Goal: Information Seeking & Learning: Learn about a topic

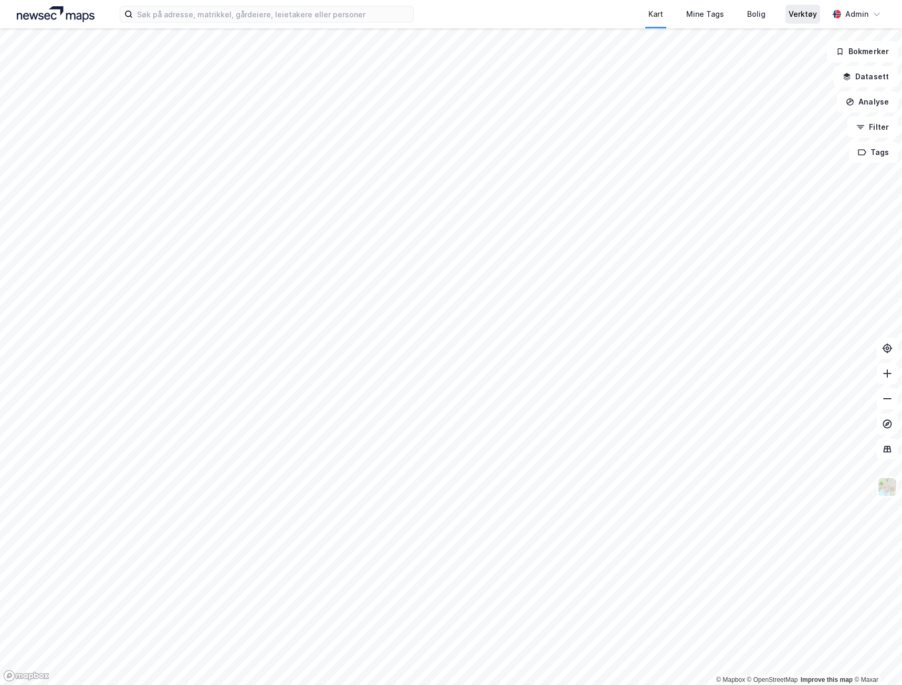
click at [797, 12] on div "Verktøy" at bounding box center [803, 14] width 28 height 13
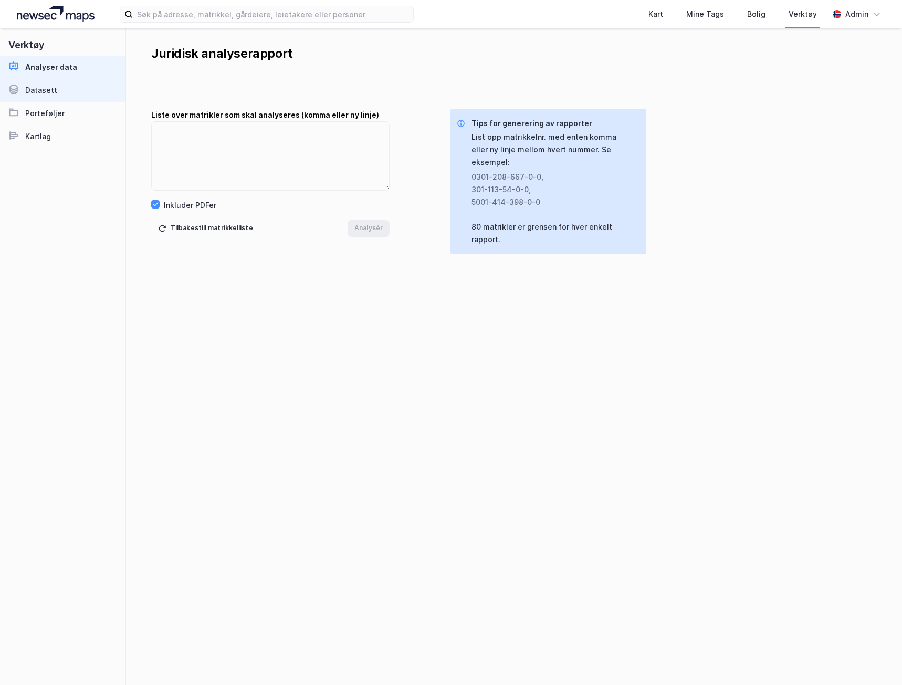
click at [64, 95] on link "Datasett" at bounding box center [63, 90] width 126 height 23
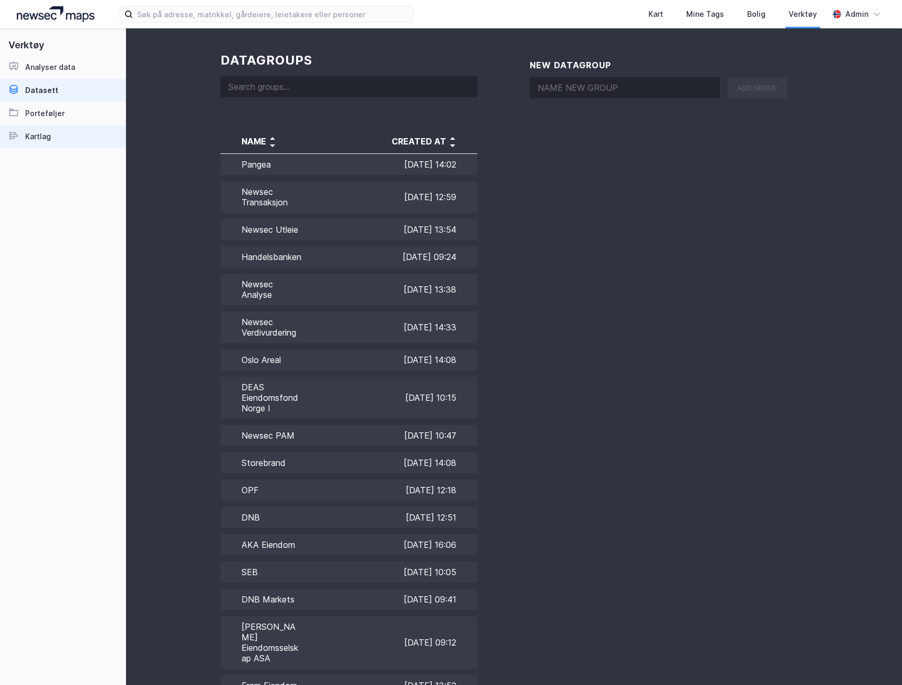
click at [41, 137] on div "Kartlag" at bounding box center [38, 136] width 26 height 13
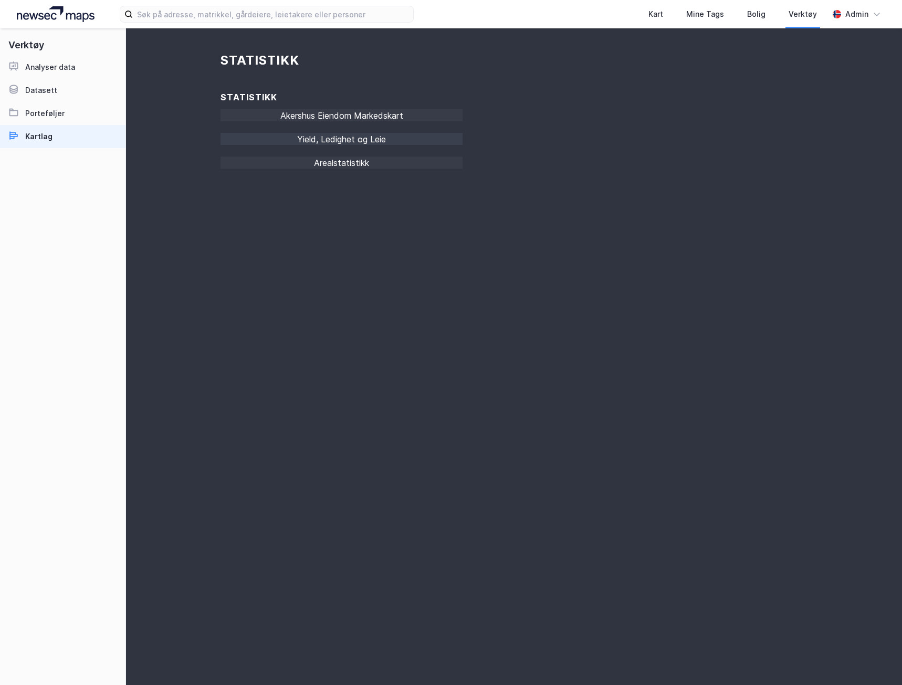
click at [349, 141] on div "Yield, Ledighet og Leie" at bounding box center [342, 142] width 242 height 18
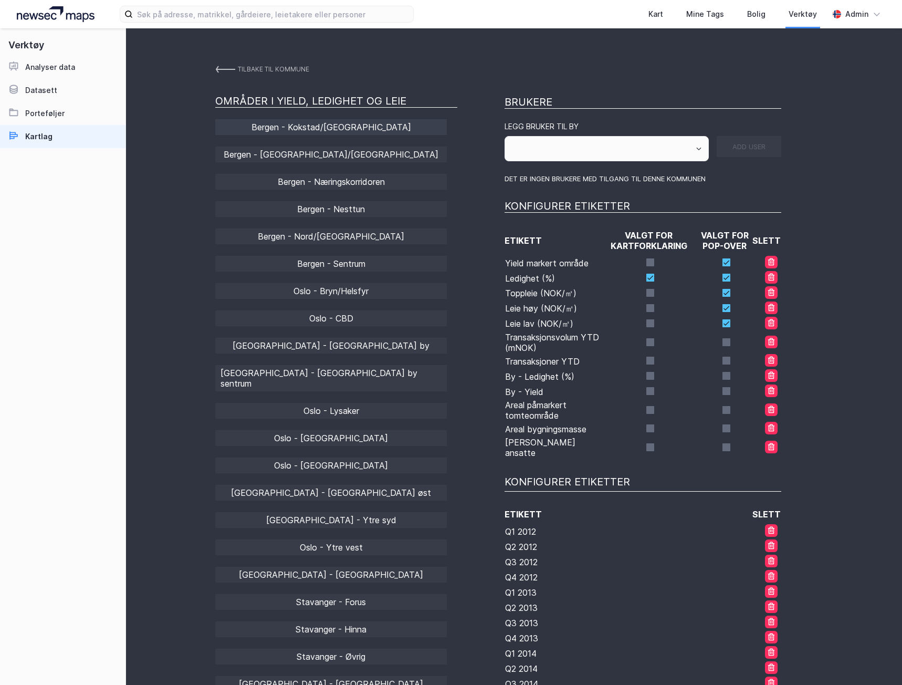
click at [342, 124] on div "Bergen - Kokstad/[GEOGRAPHIC_DATA]" at bounding box center [331, 127] width 232 height 16
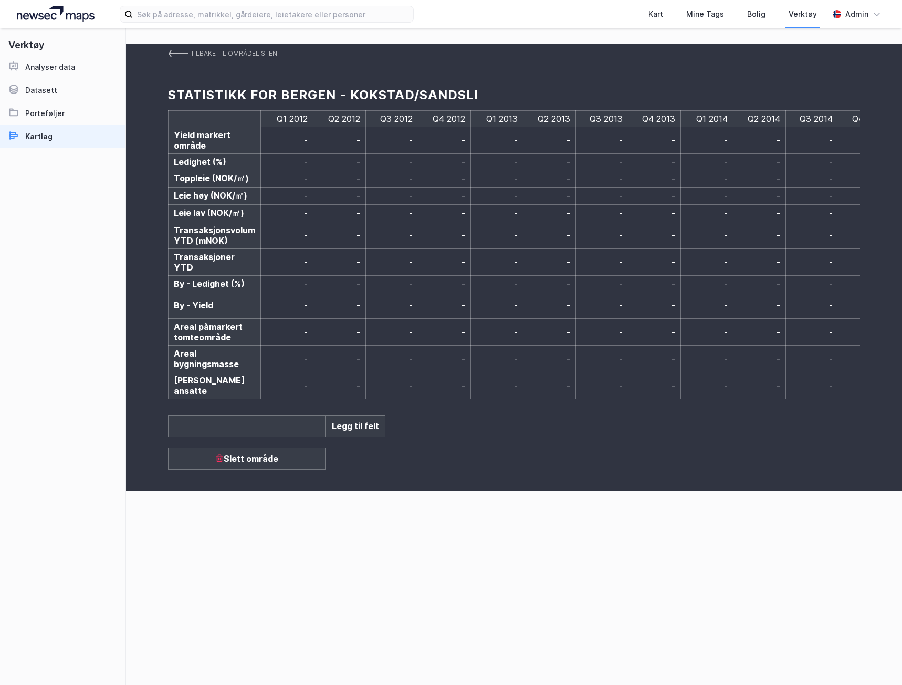
scroll to position [0, 2261]
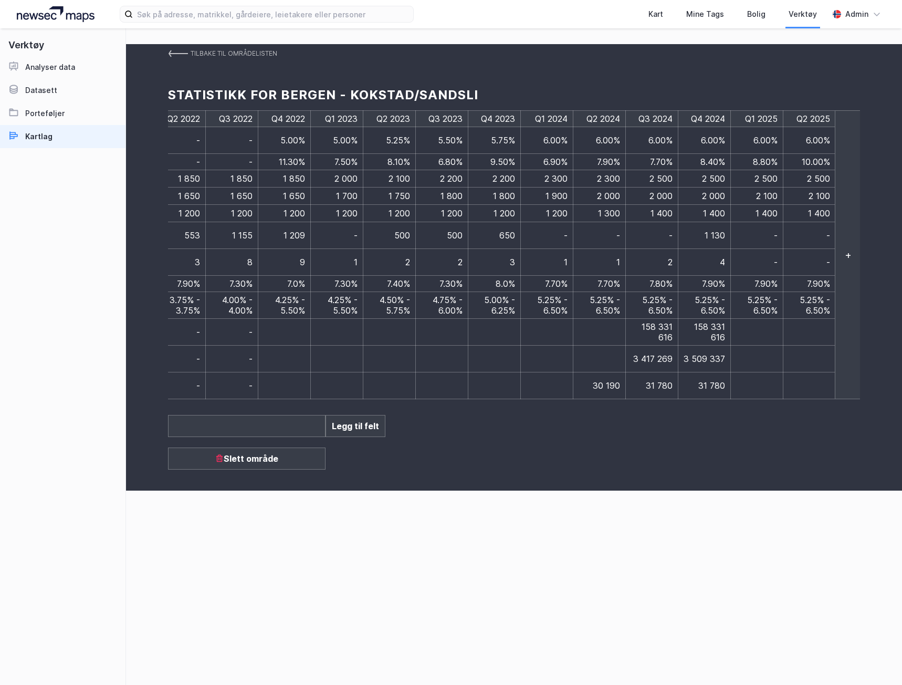
click at [620, 525] on div "Tilbake til områdelisten Statistikk for Bergen - Kokstad/Sandsli Q1 2012 Q2 201…" at bounding box center [514, 356] width 776 height 657
click at [724, 577] on div "Tilbake til områdelisten Statistikk for Bergen - Kokstad/Sandsli Q1 2012 Q2 201…" at bounding box center [514, 356] width 776 height 657
click at [719, 550] on div "Tilbake til områdelisten Statistikk for Bergen - Kokstad/Sandsli Q1 2012 Q2 201…" at bounding box center [514, 356] width 776 height 657
click at [179, 53] on img at bounding box center [178, 53] width 20 height 8
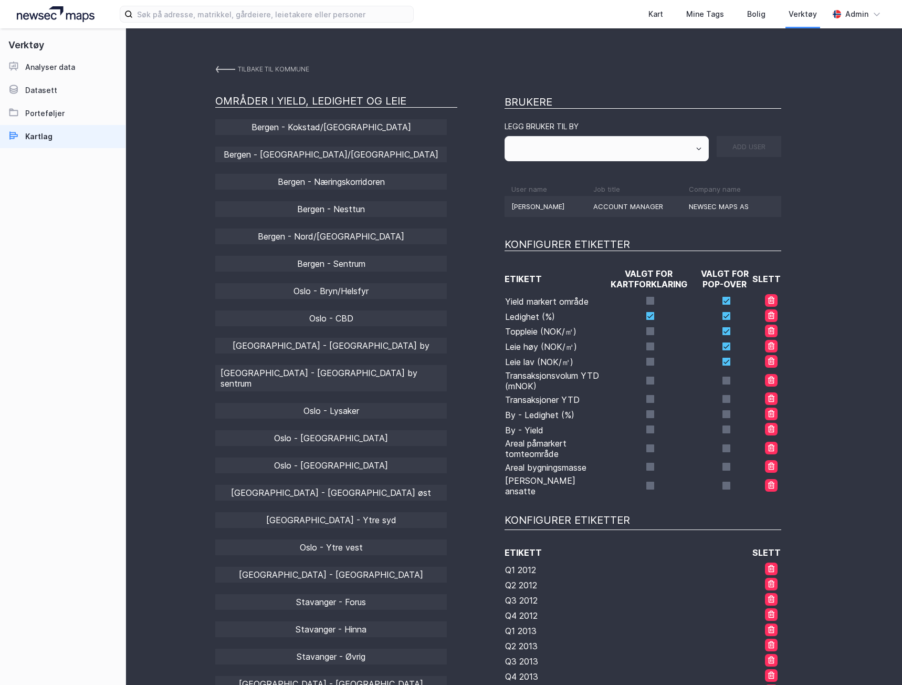
click at [356, 408] on div "[GEOGRAPHIC_DATA] - [GEOGRAPHIC_DATA]/[GEOGRAPHIC_DATA] [GEOGRAPHIC_DATA] - [GE…" at bounding box center [336, 479] width 242 height 720
click at [351, 373] on div "[GEOGRAPHIC_DATA] - [GEOGRAPHIC_DATA] by sentrum" at bounding box center [331, 378] width 232 height 26
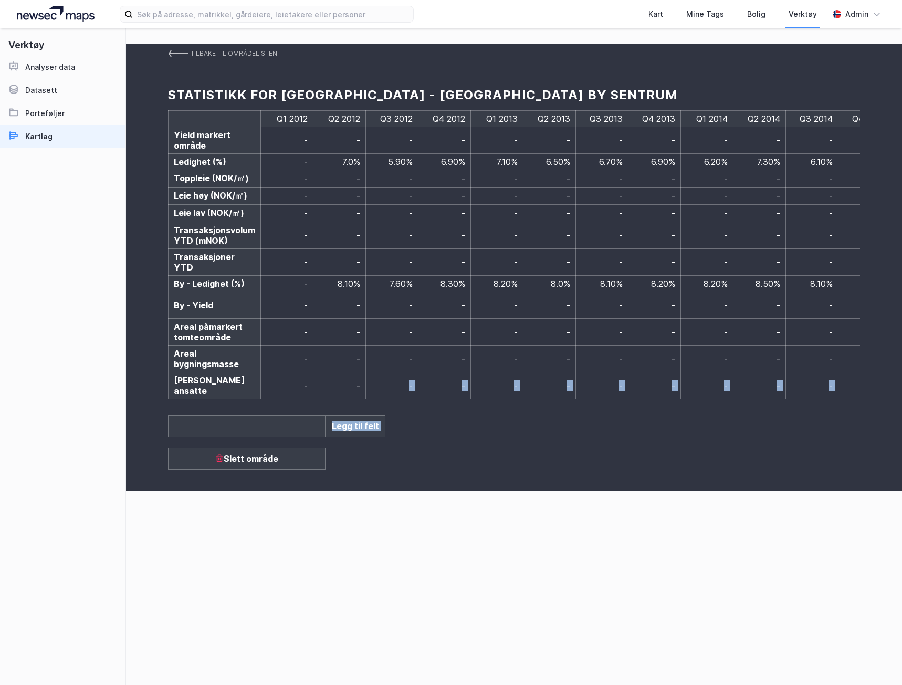
drag, startPoint x: 323, startPoint y: 375, endPoint x: 665, endPoint y: 384, distance: 342.6
click at [665, 384] on div "Tilbake til områdelisten Statistikk for [GEOGRAPHIC_DATA] - [GEOGRAPHIC_DATA] b…" at bounding box center [514, 267] width 776 height 446
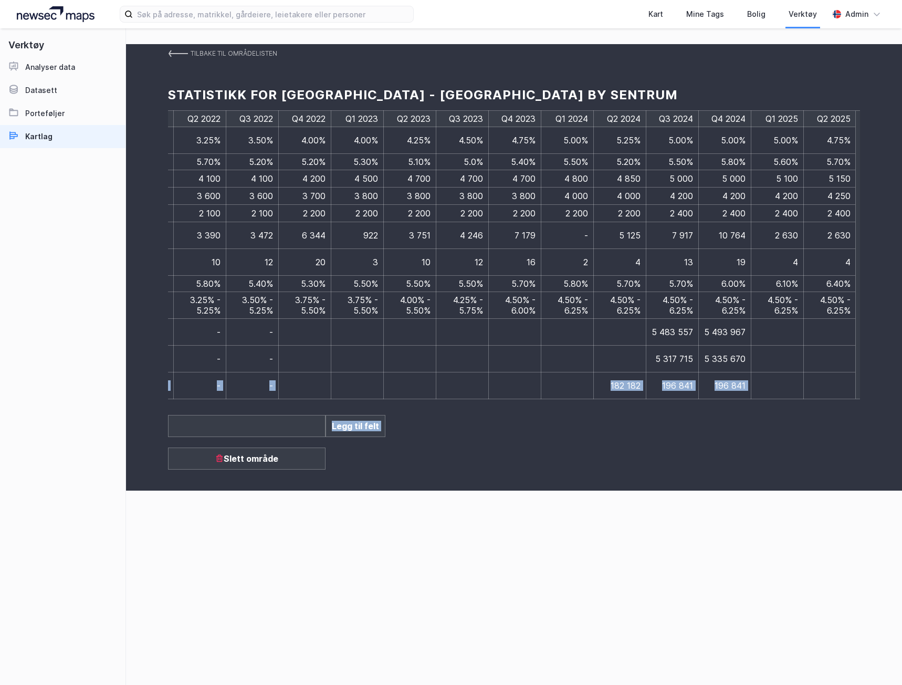
scroll to position [0, 2261]
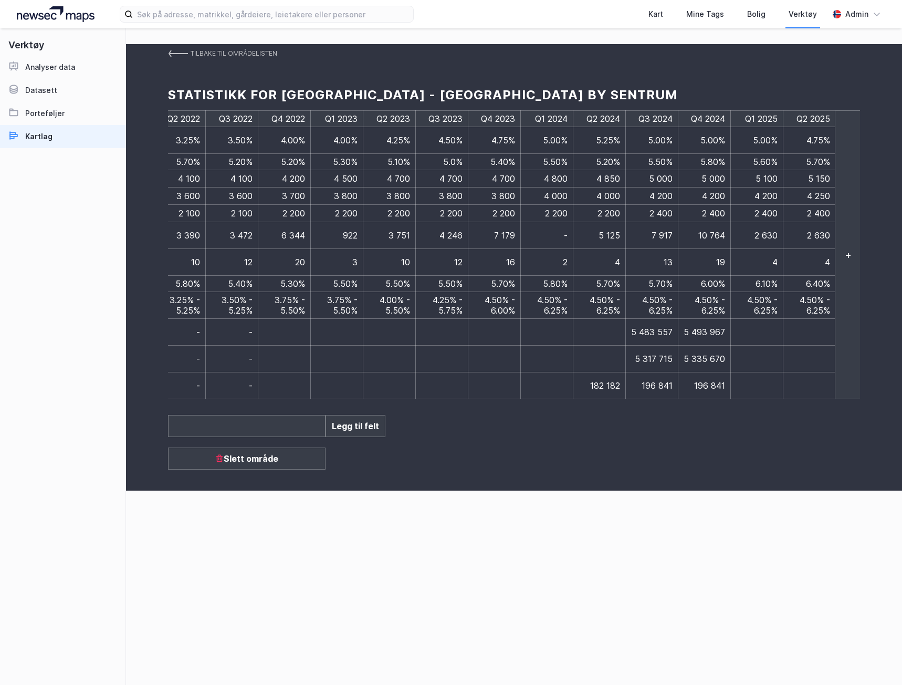
click at [650, 510] on div "Tilbake til områdelisten Statistikk for [GEOGRAPHIC_DATA] - [GEOGRAPHIC_DATA] b…" at bounding box center [514, 356] width 776 height 657
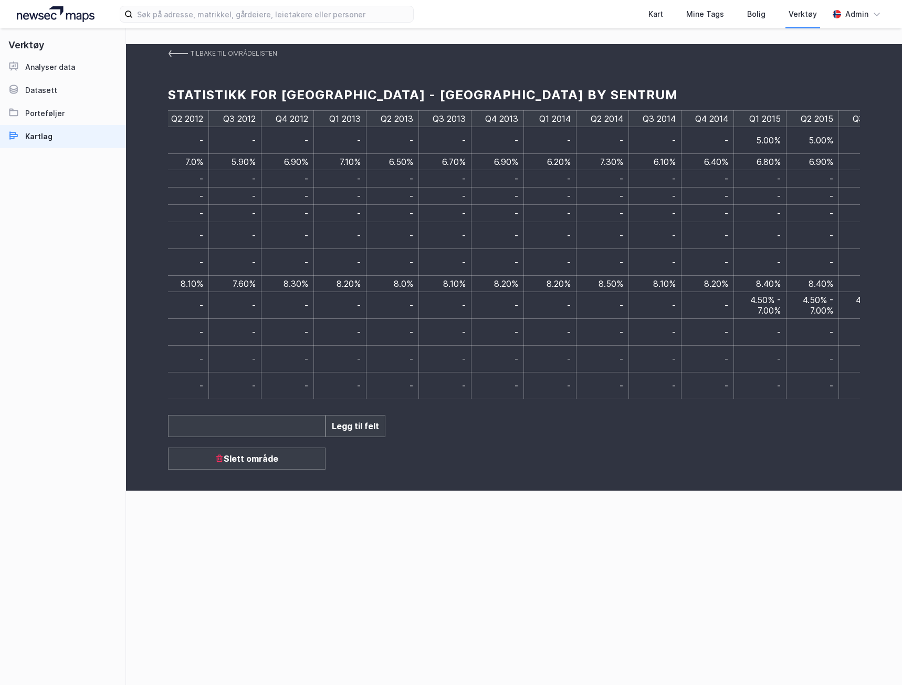
scroll to position [0, 0]
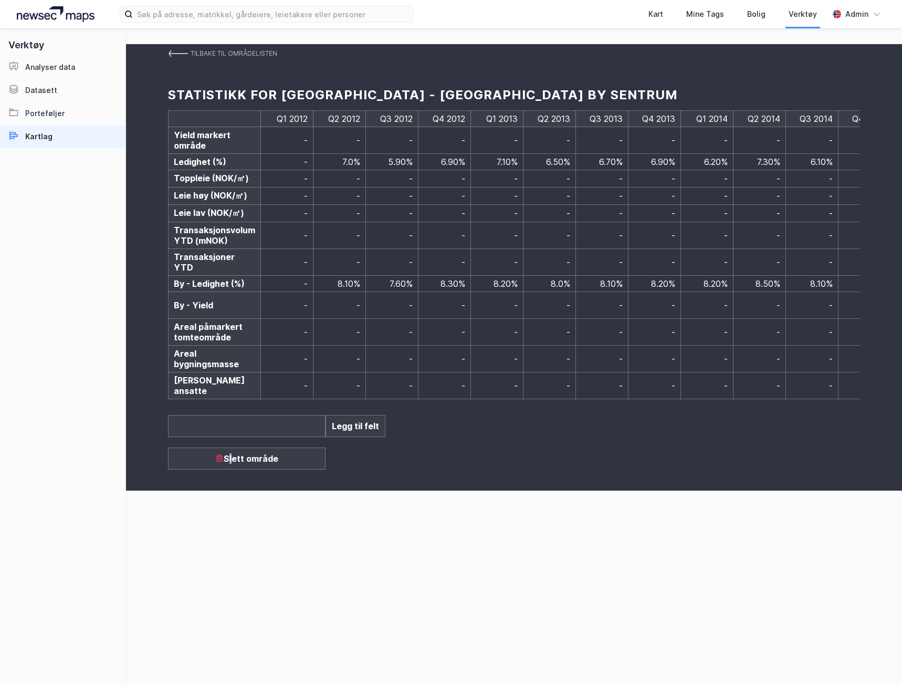
click at [232, 449] on div "Slett område" at bounding box center [247, 459] width 158 height 22
click at [320, 500] on div "Tilbake til områdelisten Statistikk for [GEOGRAPHIC_DATA] - [GEOGRAPHIC_DATA] b…" at bounding box center [514, 356] width 776 height 657
click at [184, 52] on img at bounding box center [178, 53] width 20 height 8
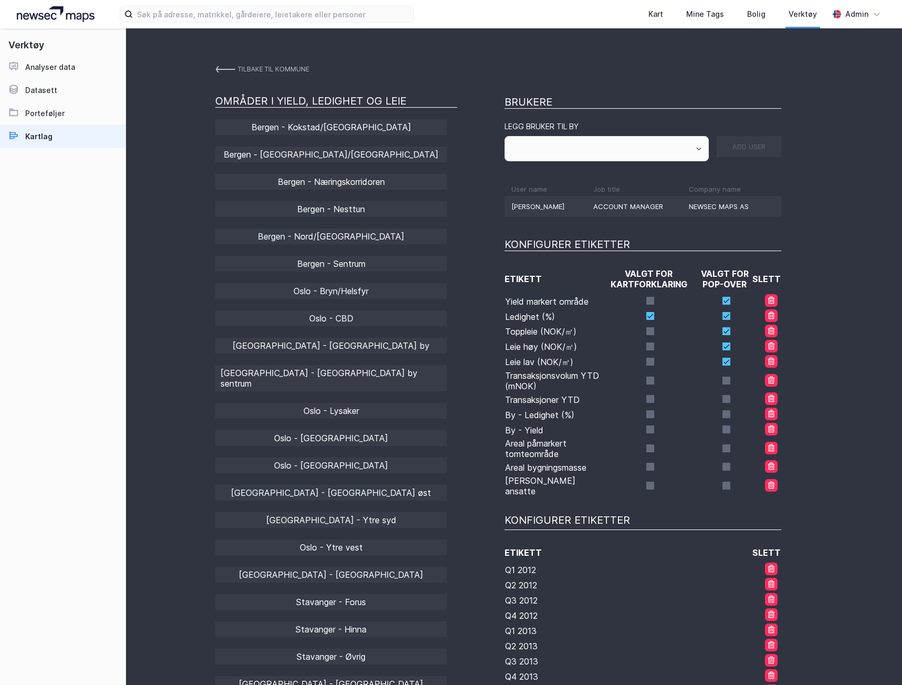
click at [75, 10] on img at bounding box center [56, 14] width 78 height 16
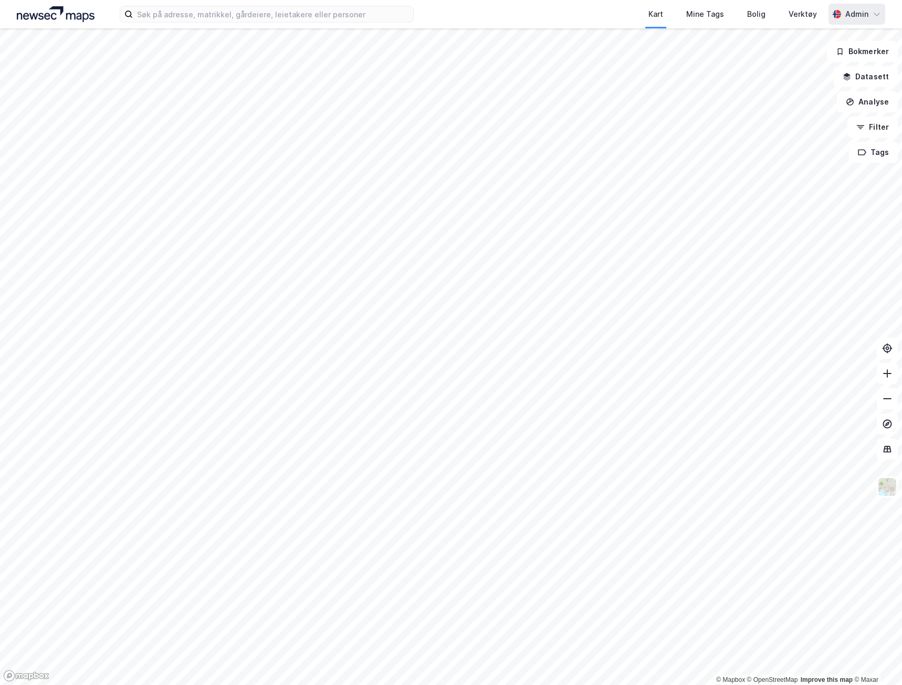
click at [847, 13] on div "Admin" at bounding box center [857, 14] width 23 height 13
click at [555, 8] on div "Kart Mine Tags Bolig Verktøy" at bounding box center [646, 14] width 365 height 28
click at [800, 17] on div "Verktøy" at bounding box center [803, 14] width 28 height 13
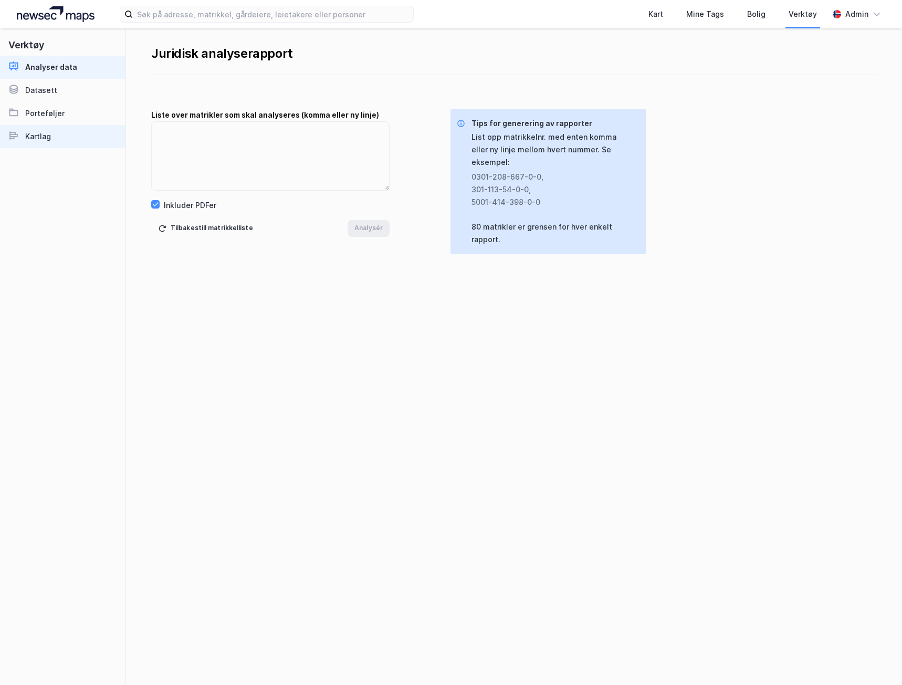
click at [79, 137] on link "Kartlag" at bounding box center [63, 136] width 126 height 23
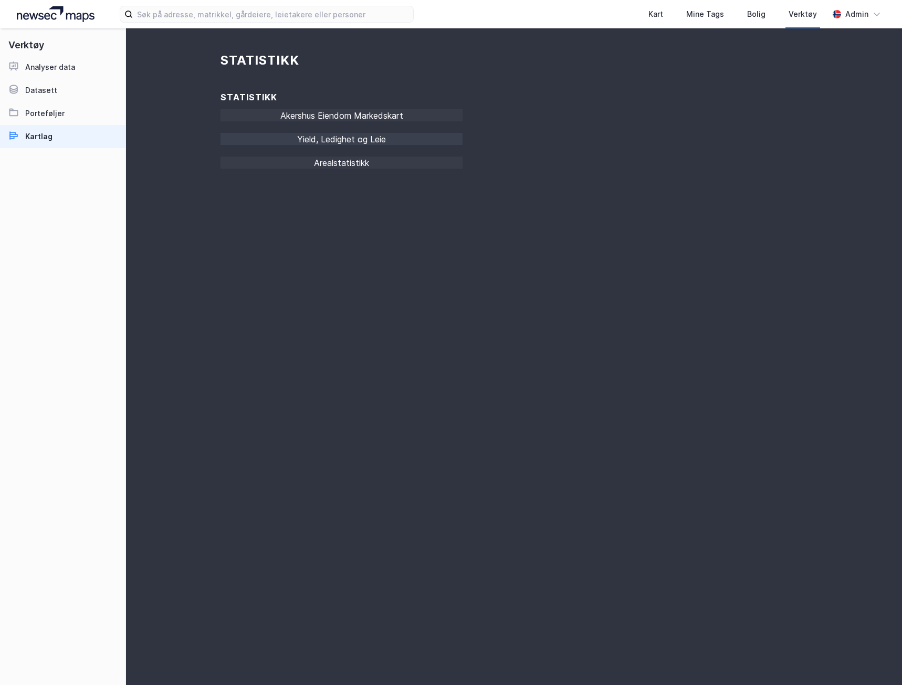
click at [337, 142] on div "Yield, Ledighet og Leie" at bounding box center [342, 142] width 242 height 18
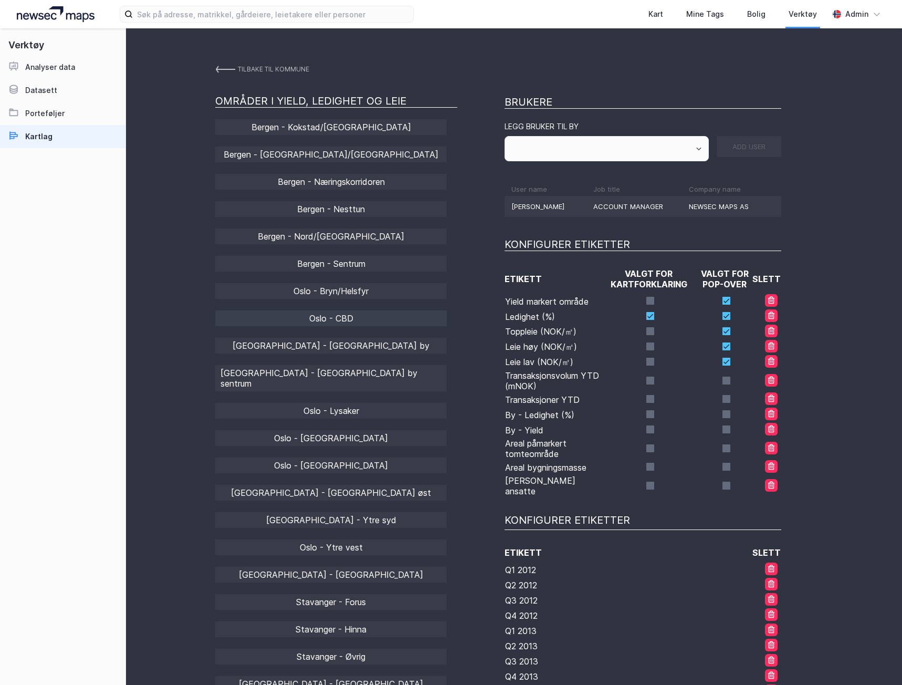
click at [347, 319] on div "Oslo - CBD" at bounding box center [331, 318] width 232 height 16
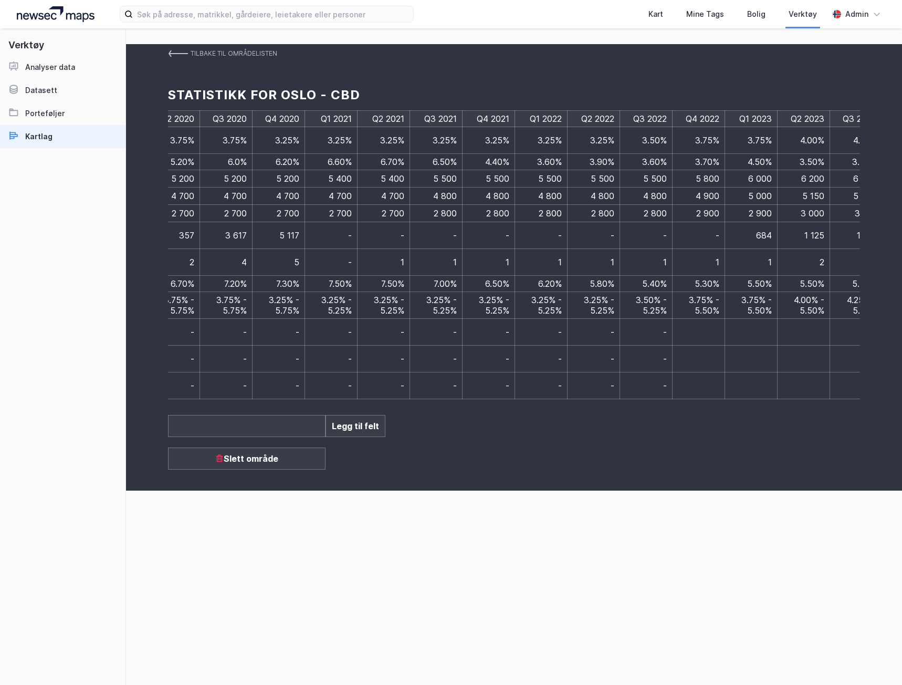
scroll to position [0, 2261]
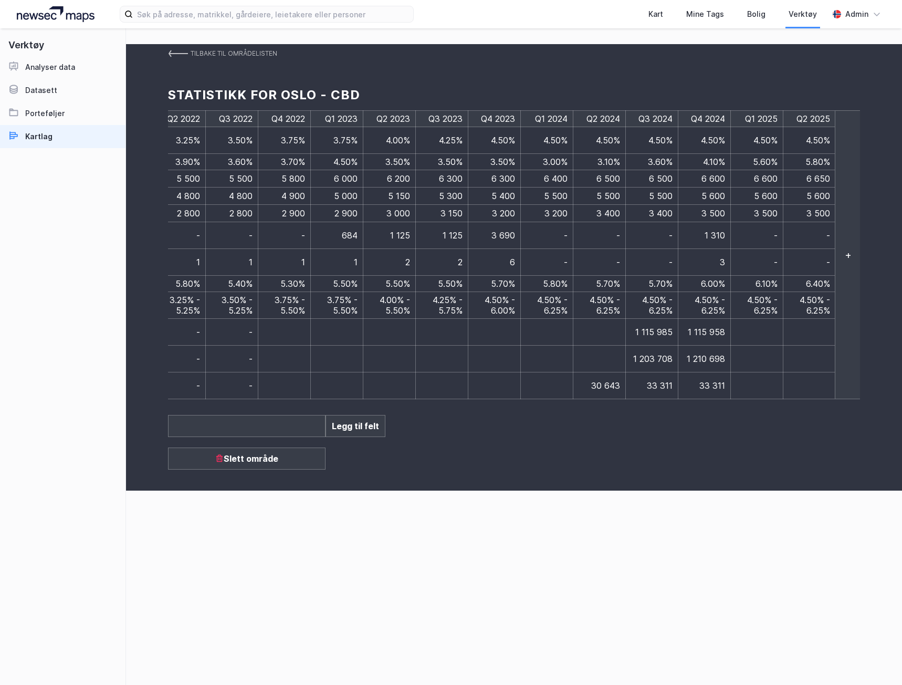
drag, startPoint x: 549, startPoint y: 459, endPoint x: 475, endPoint y: 348, distance: 133.3
click at [548, 456] on div "Tilbake til områdelisten Statistikk for [GEOGRAPHIC_DATA] - CBD Q1 2012 Q2 2012…" at bounding box center [514, 267] width 776 height 446
click at [173, 50] on img at bounding box center [178, 53] width 20 height 8
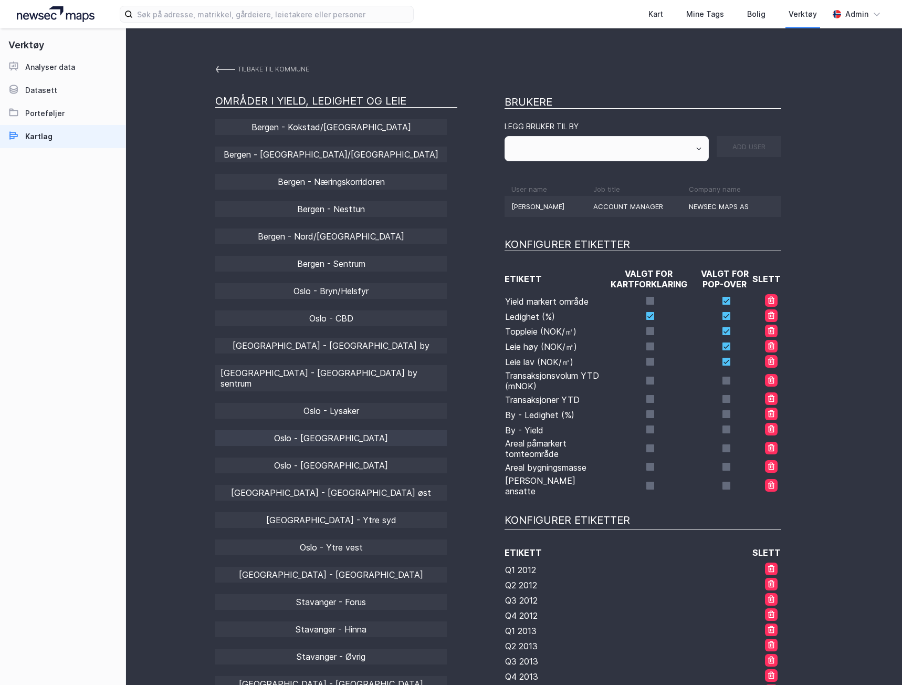
click at [342, 430] on div "Oslo - [GEOGRAPHIC_DATA]" at bounding box center [331, 438] width 232 height 16
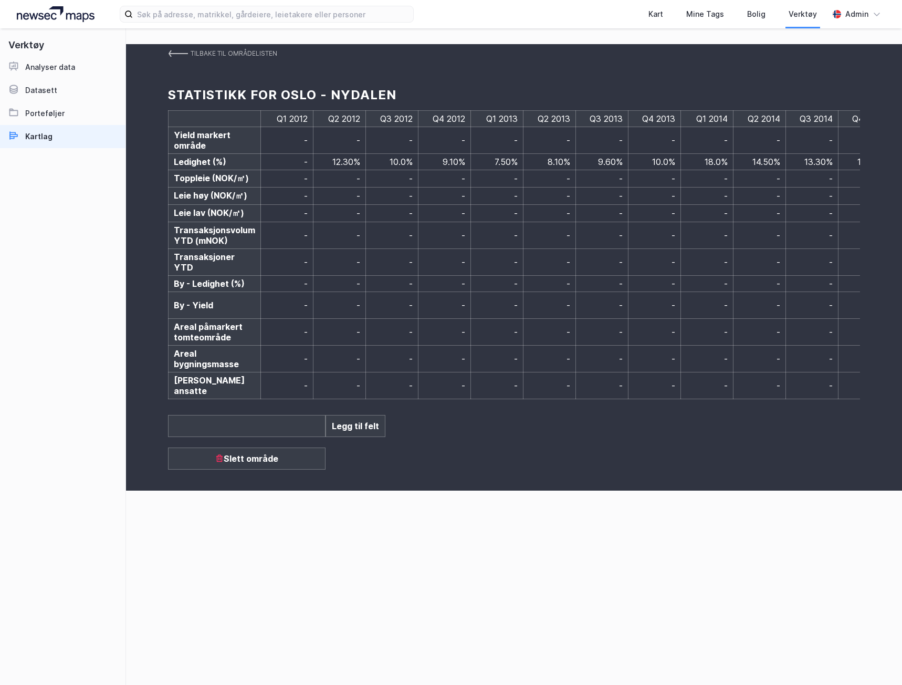
click at [187, 55] on img at bounding box center [178, 53] width 20 height 8
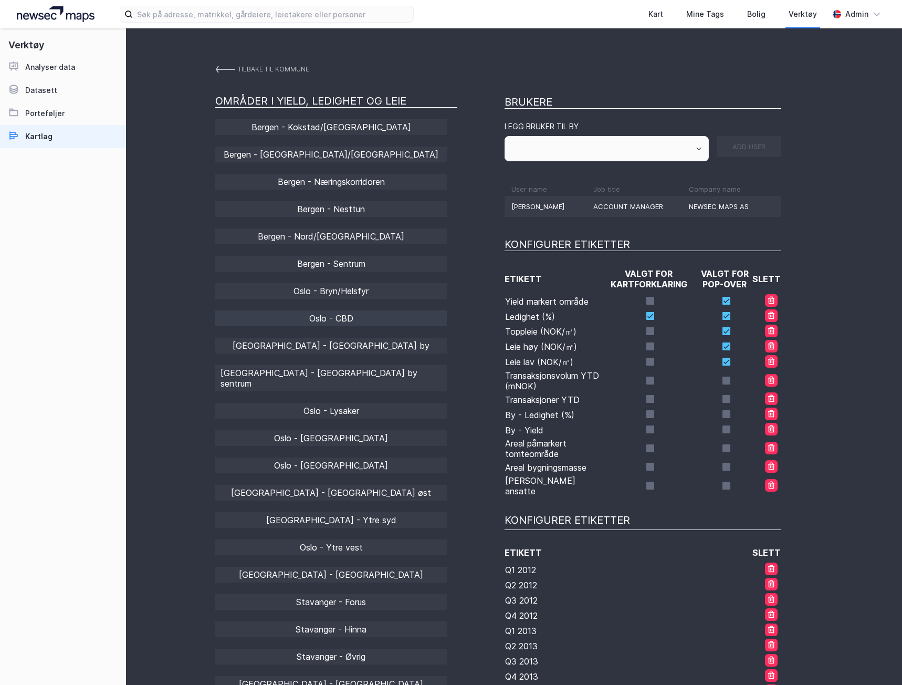
click at [340, 322] on div "Oslo - CBD" at bounding box center [331, 318] width 232 height 16
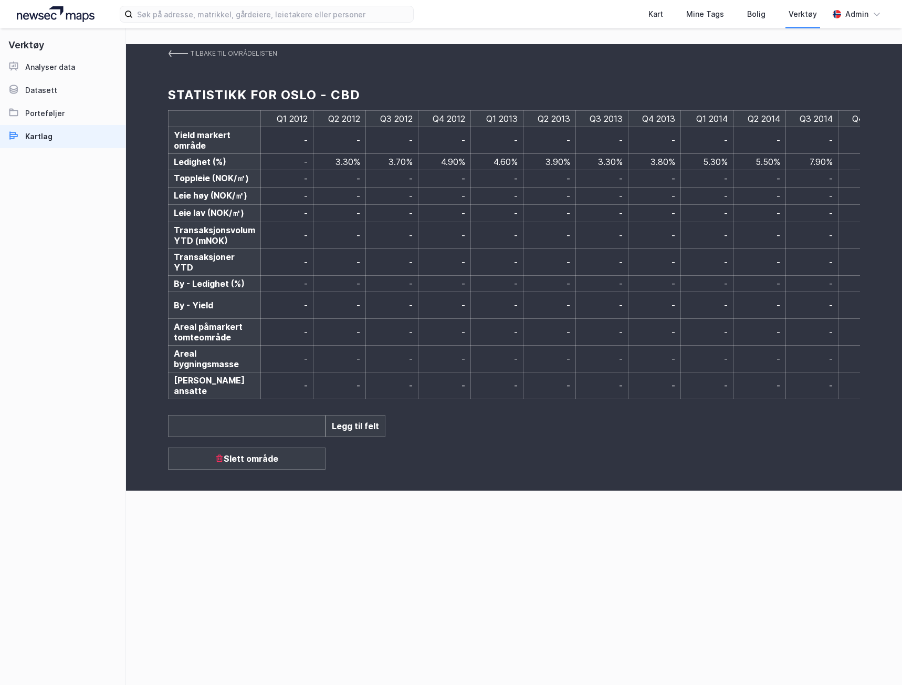
click at [323, 373] on td "-" at bounding box center [340, 385] width 53 height 27
click at [313, 662] on div "Tilbake til områdelisten Statistikk for [GEOGRAPHIC_DATA] - CBD Q1 2012 Q2 2012…" at bounding box center [514, 356] width 776 height 657
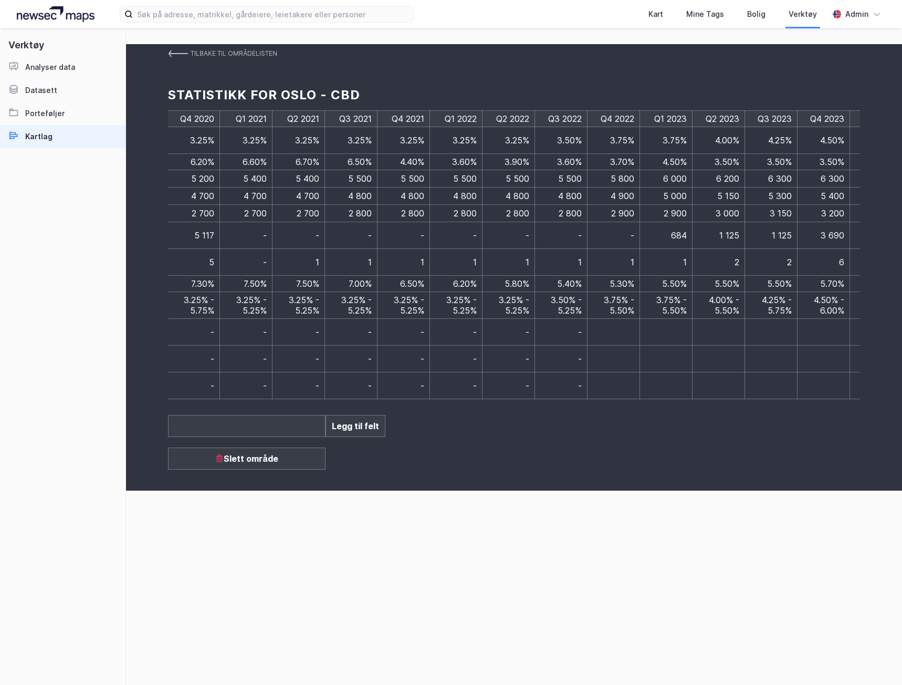
scroll to position [0, 2261]
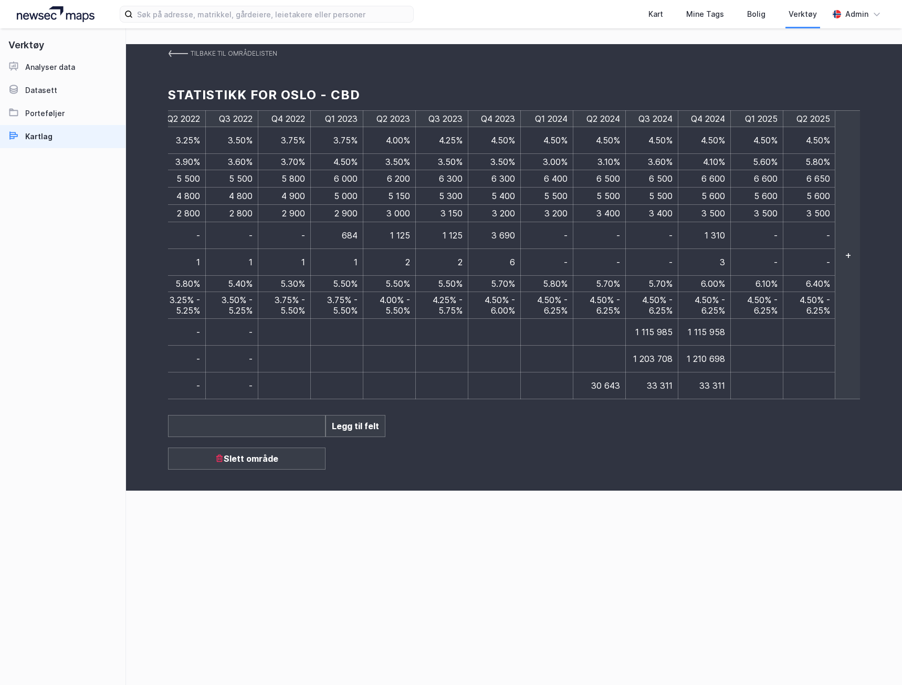
drag, startPoint x: 746, startPoint y: 479, endPoint x: 735, endPoint y: 473, distance: 13.2
click at [745, 479] on div "Tilbake til områdelisten Statistikk for [GEOGRAPHIC_DATA] - CBD Q1 2012 Q2 2012…" at bounding box center [514, 356] width 776 height 657
click at [735, 539] on div "Tilbake til områdelisten Statistikk for [GEOGRAPHIC_DATA] - CBD Q1 2012 Q2 2012…" at bounding box center [514, 356] width 776 height 657
click at [488, 456] on div "Tilbake til områdelisten Statistikk for [GEOGRAPHIC_DATA] - CBD Q1 2012 Q2 2012…" at bounding box center [514, 267] width 776 height 446
click at [734, 587] on div "Tilbake til områdelisten Statistikk for [GEOGRAPHIC_DATA] - CBD Q1 2012 Q2 2012…" at bounding box center [514, 356] width 776 height 657
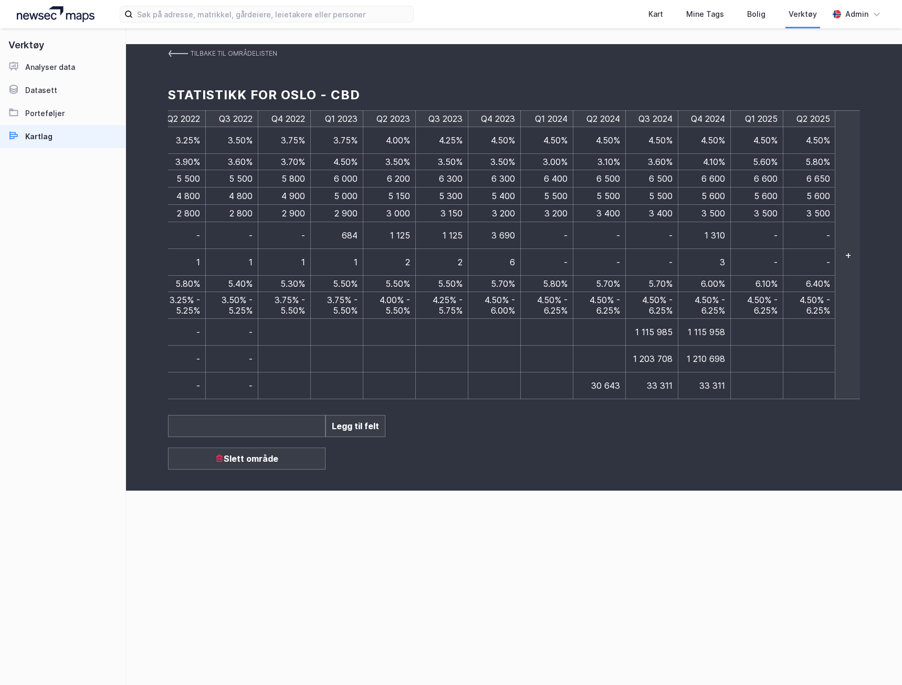
click at [825, 296] on span "4.50% - 6.25%" at bounding box center [815, 305] width 30 height 21
click at [733, 536] on div "Tilbake til områdelisten Statistikk for [GEOGRAPHIC_DATA] - CBD Q1 2012 Q2 2012…" at bounding box center [514, 356] width 776 height 657
click at [170, 48] on link "Tilbake til områdelisten" at bounding box center [222, 53] width 109 height 19
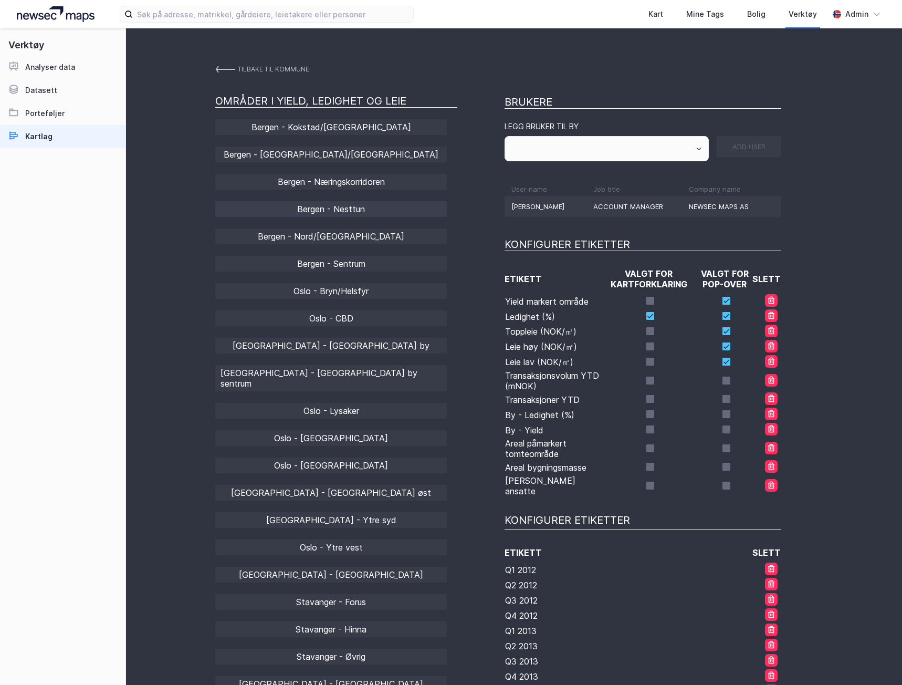
click at [330, 203] on div "Bergen - Nesttun" at bounding box center [331, 209] width 232 height 16
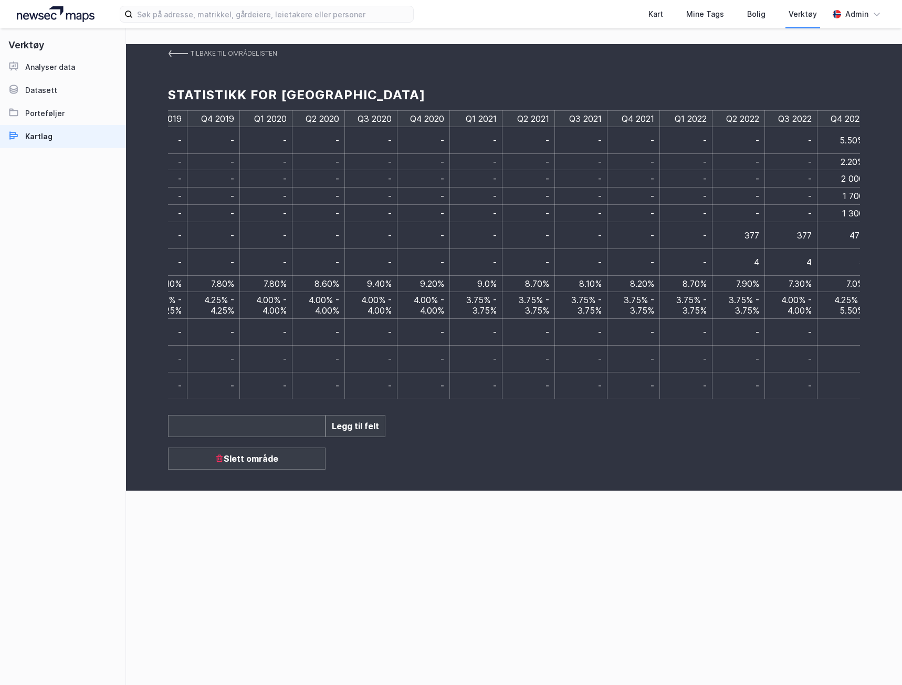
scroll to position [0, 2261]
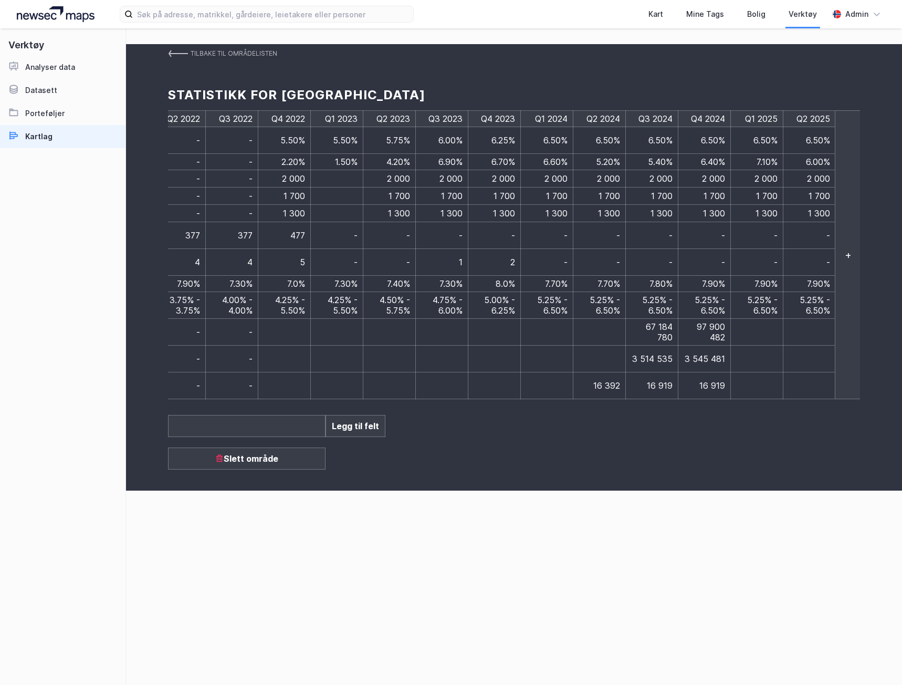
drag, startPoint x: 762, startPoint y: 497, endPoint x: 753, endPoint y: 457, distance: 40.9
click at [762, 496] on div "Tilbake til områdelisten Statistikk for Bergen - Nesttun Q1 2012 Q2 2012 Q3 201…" at bounding box center [514, 356] width 776 height 657
click at [817, 136] on span "6.50%" at bounding box center [818, 140] width 24 height 11
drag, startPoint x: 809, startPoint y: 283, endPoint x: 820, endPoint y: 300, distance: 20.5
click at [820, 300] on span "5.25% - 6.50%" at bounding box center [815, 305] width 30 height 21
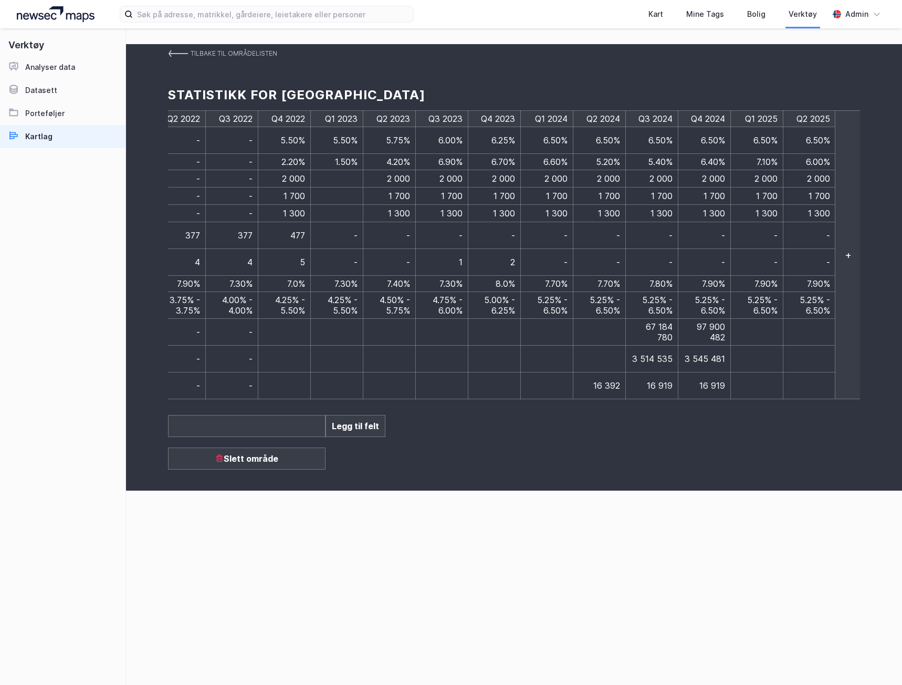
click at [823, 476] on div "Tilbake til områdelisten Statistikk for Bergen - Nesttun Q1 2012 Q2 2012 Q3 201…" at bounding box center [514, 356] width 776 height 657
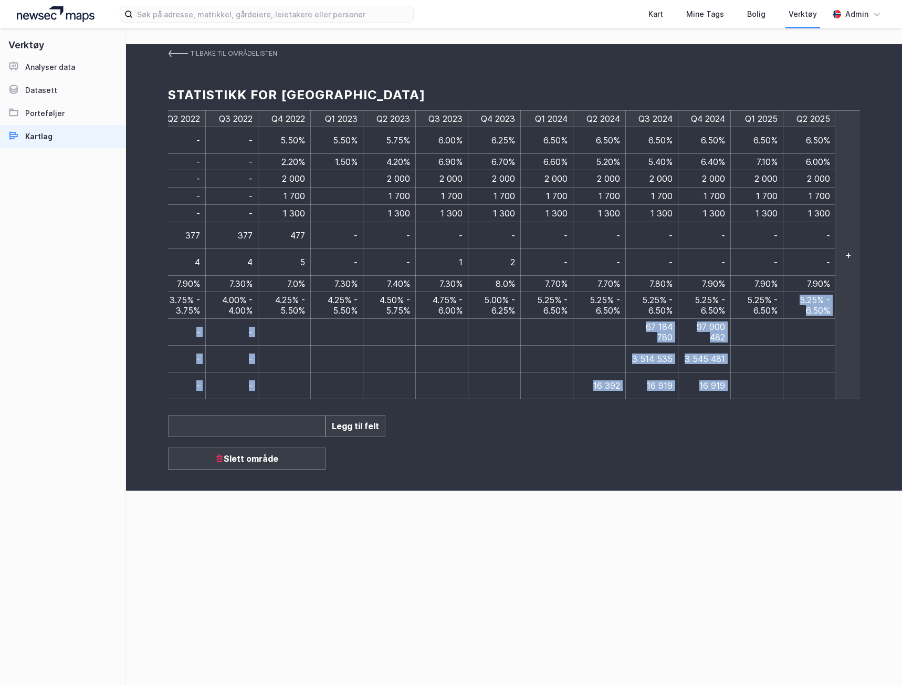
drag, startPoint x: 800, startPoint y: 286, endPoint x: 834, endPoint y: 297, distance: 35.5
click at [834, 297] on div "Q1 2012 Q2 2012 Q3 2012 Q4 2012 Q1 2013 Q2 2013 Q3 2013 Q4 2013 Q1 2014 Q2 2014…" at bounding box center [514, 254] width 692 height 289
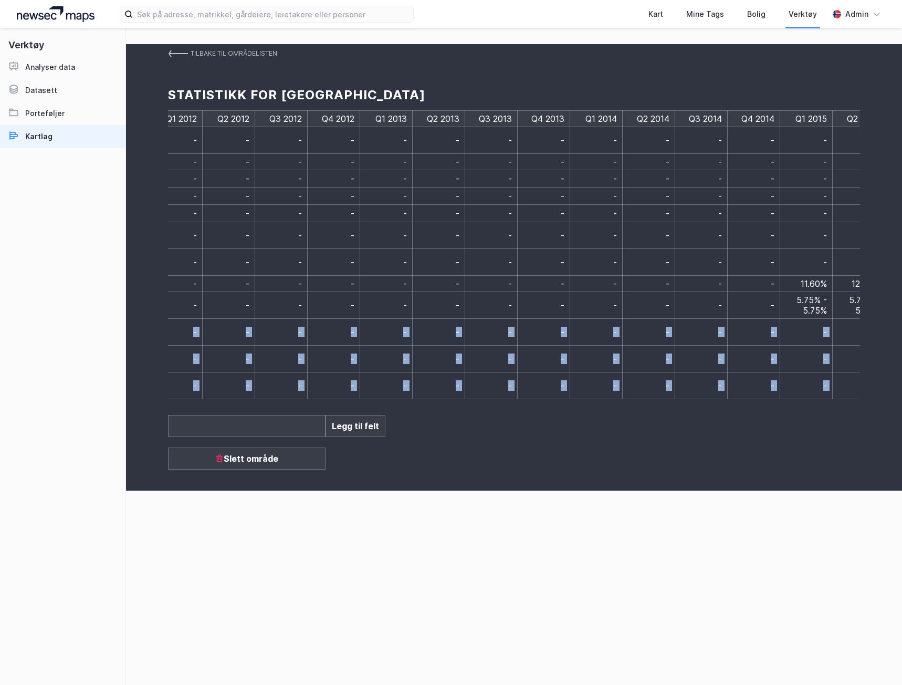
scroll to position [0, 0]
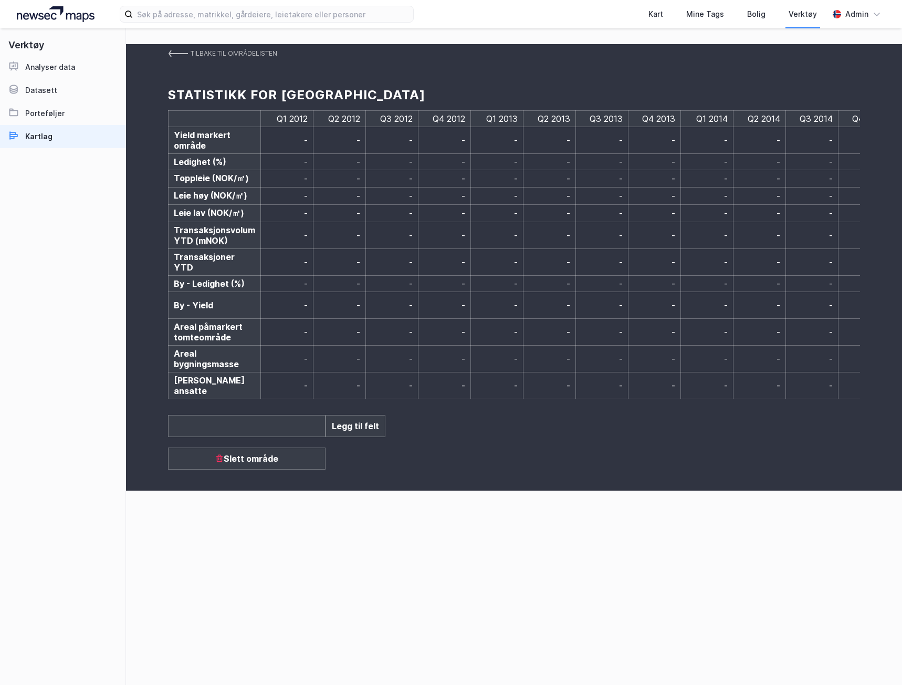
click at [208, 128] on td "Yield markert område" at bounding box center [215, 140] width 92 height 27
click at [197, 129] on td "Yield markert område" at bounding box center [215, 140] width 92 height 27
click at [193, 157] on span "Ledighet (%)" at bounding box center [200, 162] width 53 height 11
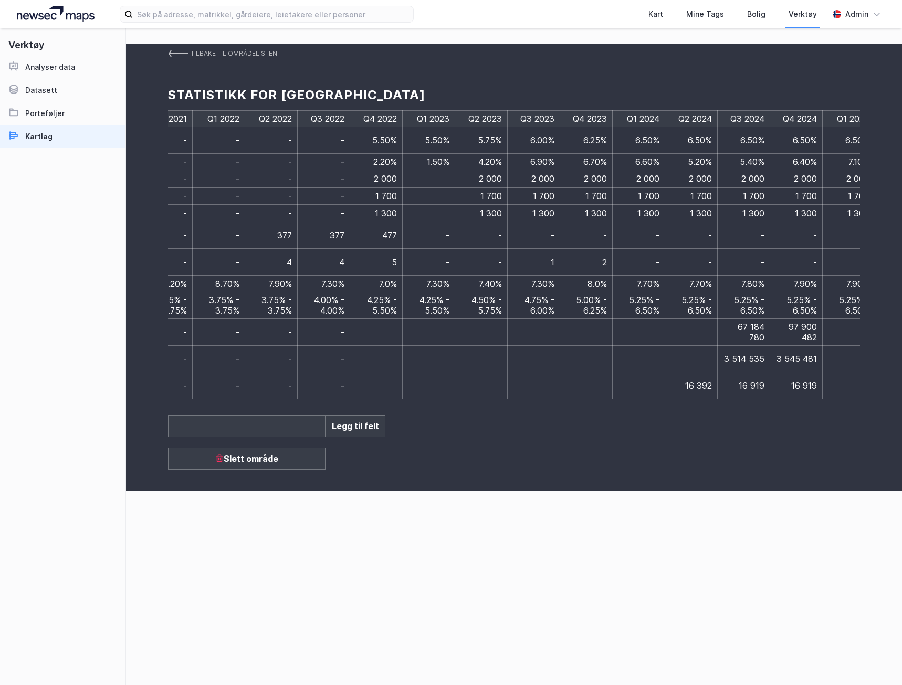
scroll to position [0, 2261]
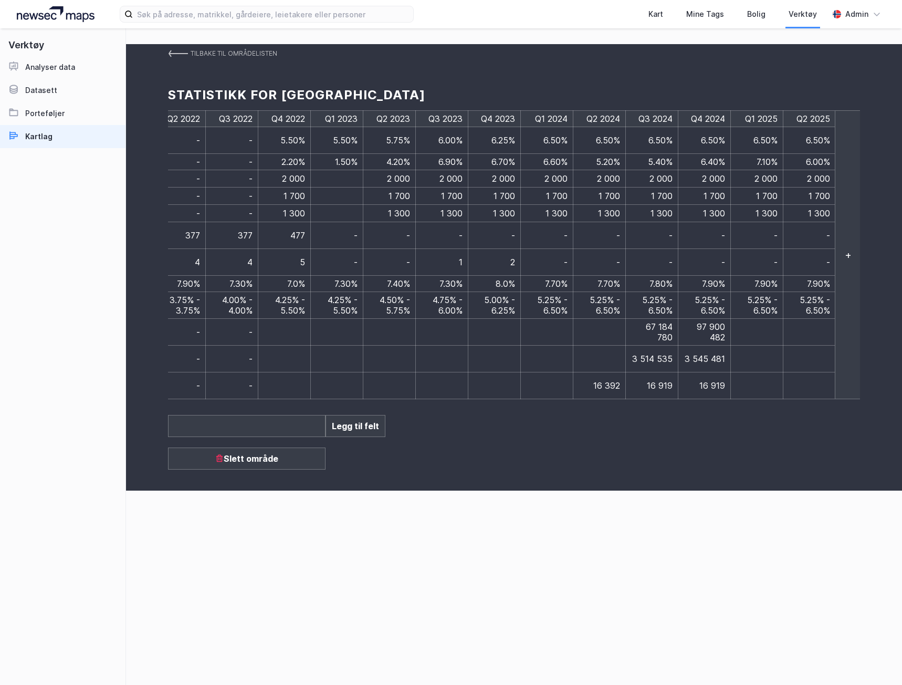
click at [710, 484] on div "Tilbake til områdelisten Statistikk for Bergen - Nesttun Q1 2012 Q2 2012 Q3 201…" at bounding box center [514, 356] width 776 height 657
drag, startPoint x: 708, startPoint y: 500, endPoint x: 703, endPoint y: 497, distance: 6.1
click at [708, 500] on div "Tilbake til områdelisten Statistikk for Bergen - Nesttun Q1 2012 Q2 2012 Q3 201…" at bounding box center [514, 356] width 776 height 657
click at [812, 295] on span "5.25% - 6.50%" at bounding box center [815, 305] width 30 height 21
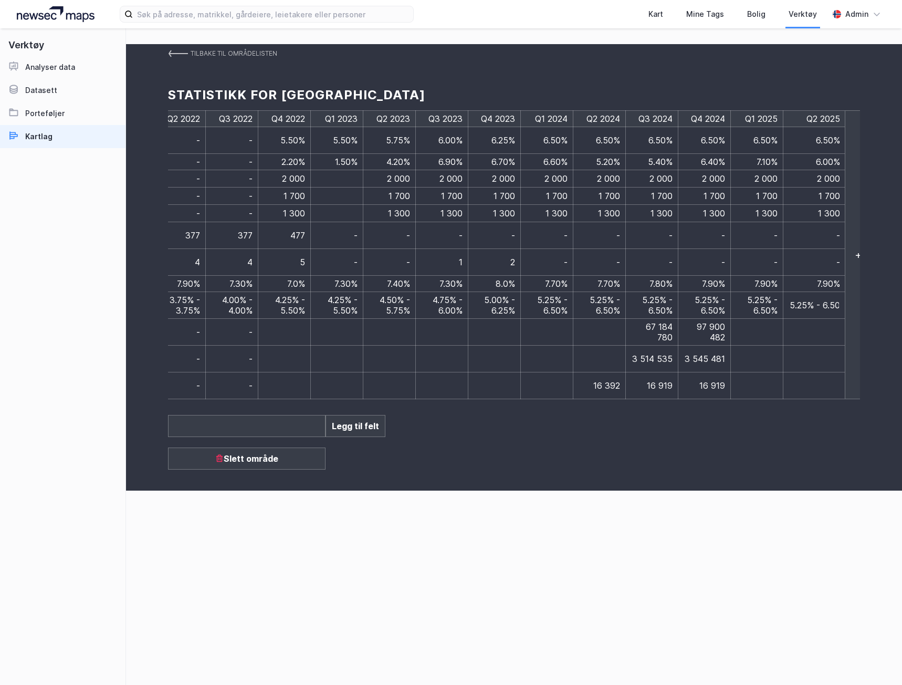
click at [770, 431] on div "Tilbake til områdelisten Statistikk for Bergen - Nesttun Q1 2012 Q2 2012 Q3 201…" at bounding box center [514, 267] width 776 height 446
click at [576, 549] on div "Tilbake til områdelisten Statistikk for Bergen - Nesttun Q1 2012 Q2 2012 Q3 201…" at bounding box center [514, 356] width 776 height 657
click at [587, 480] on div "Tilbake til områdelisten Statistikk for Bergen - Nesttun Q1 2012 Q2 2012 Q3 201…" at bounding box center [514, 356] width 776 height 657
click at [728, 473] on div "Tilbake til områdelisten Statistikk for Bergen - Nesttun Q1 2012 Q2 2012 Q3 201…" at bounding box center [514, 267] width 776 height 446
click at [195, 53] on div "Tilbake til områdelisten" at bounding box center [234, 53] width 87 height 19
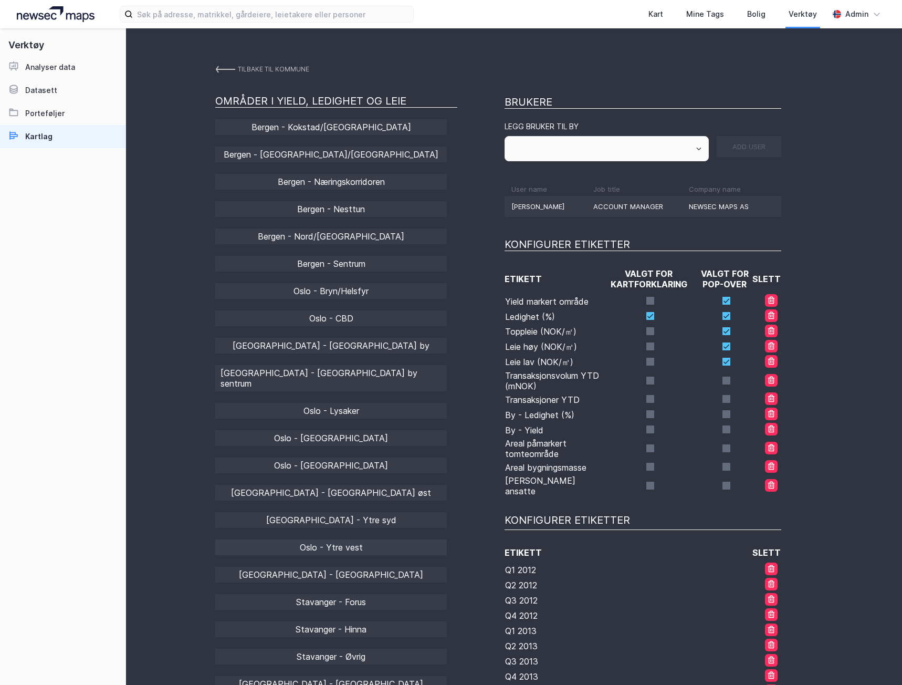
click at [332, 539] on div "Oslo - Ytre vest" at bounding box center [331, 547] width 232 height 16
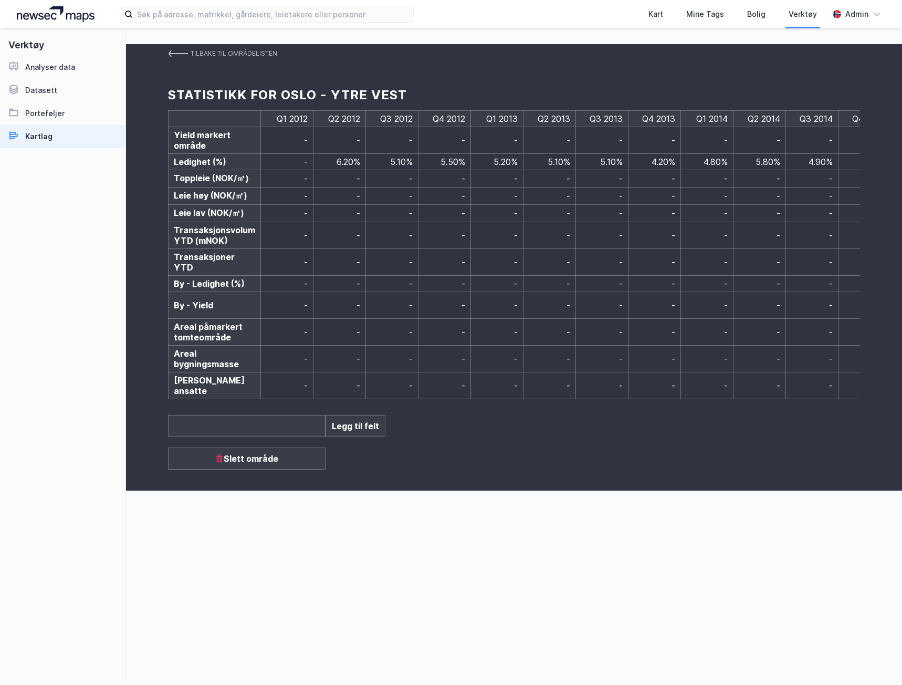
scroll to position [0, 2261]
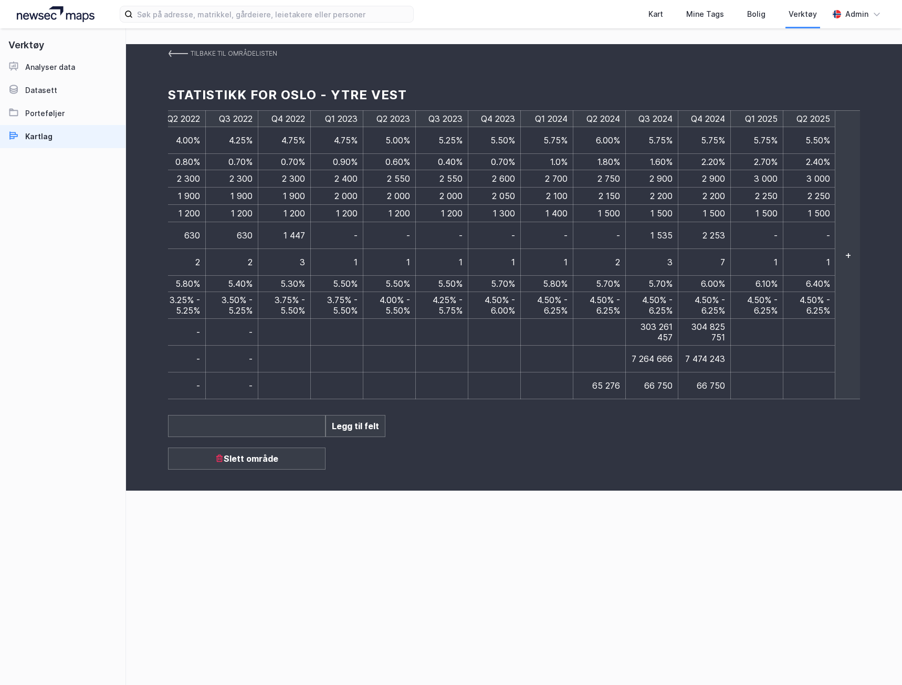
drag, startPoint x: 670, startPoint y: 466, endPoint x: 668, endPoint y: 483, distance: 16.4
click at [670, 466] on div "Tilbake til områdelisten Statistikk for [GEOGRAPHIC_DATA] - Ytre vest Q1 2012 Q…" at bounding box center [514, 267] width 776 height 446
click at [207, 51] on div "Tilbake til områdelisten" at bounding box center [234, 53] width 87 height 19
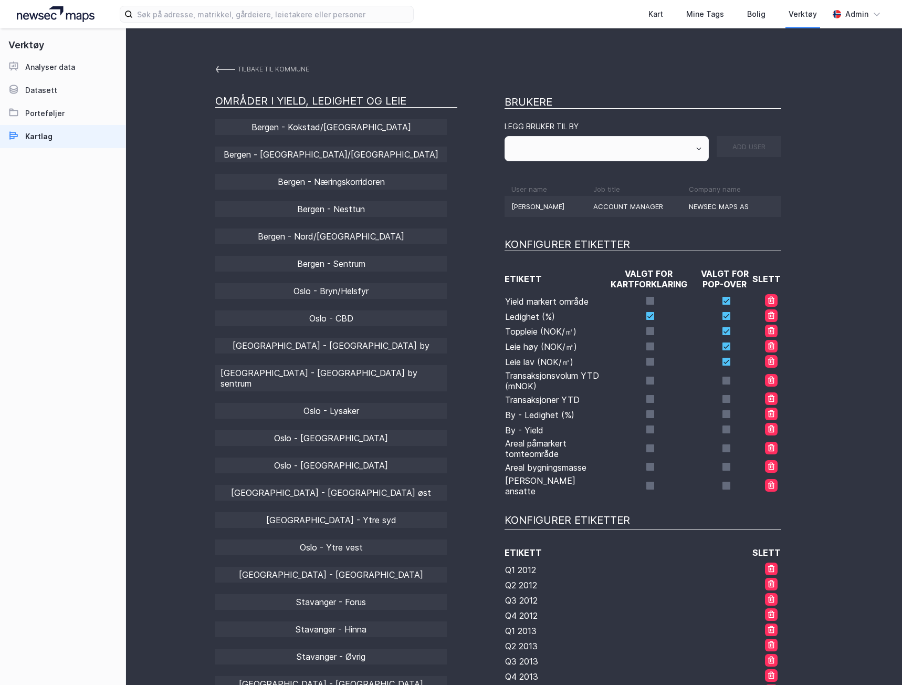
click at [231, 61] on link "Tilbake til kommune" at bounding box center [262, 69] width 94 height 19
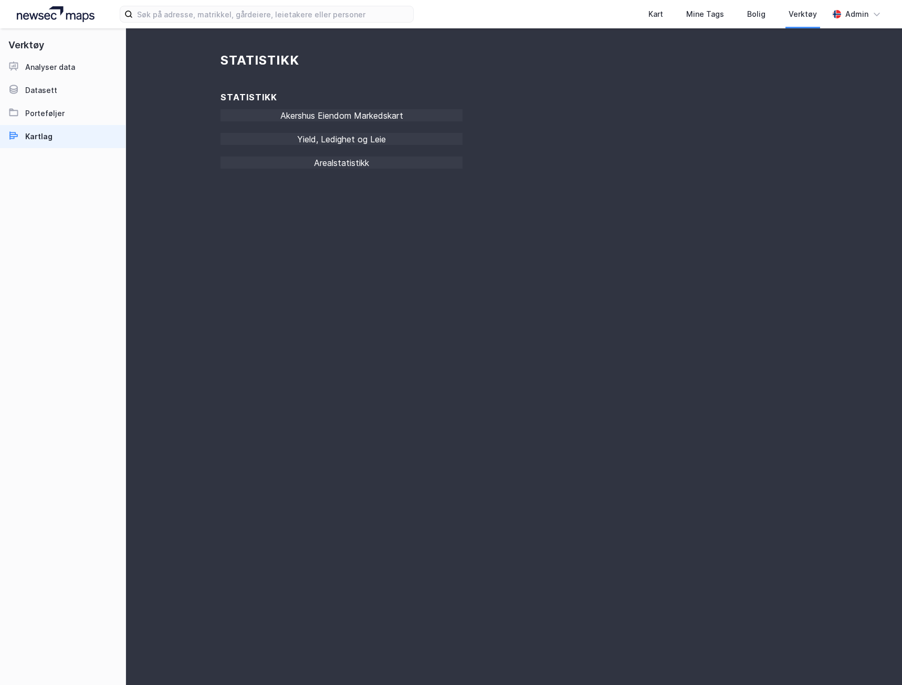
click at [650, 427] on div "Statistikk Statistikk Akershus Eiendom Markedskart Yield, Ledighet og Leie Area…" at bounding box center [514, 370] width 776 height 685
